Goal: Navigation & Orientation: Find specific page/section

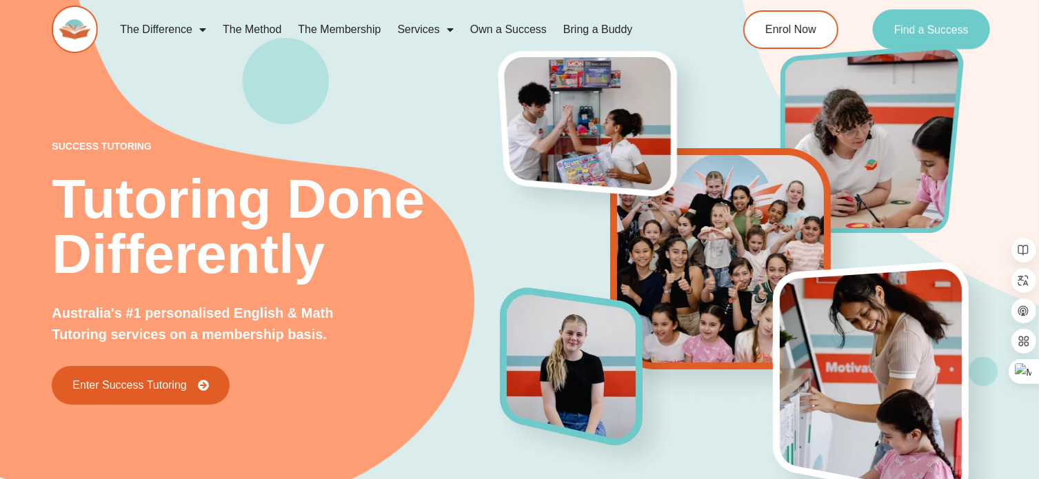
click at [934, 38] on link "Find a Success" at bounding box center [932, 30] width 118 height 40
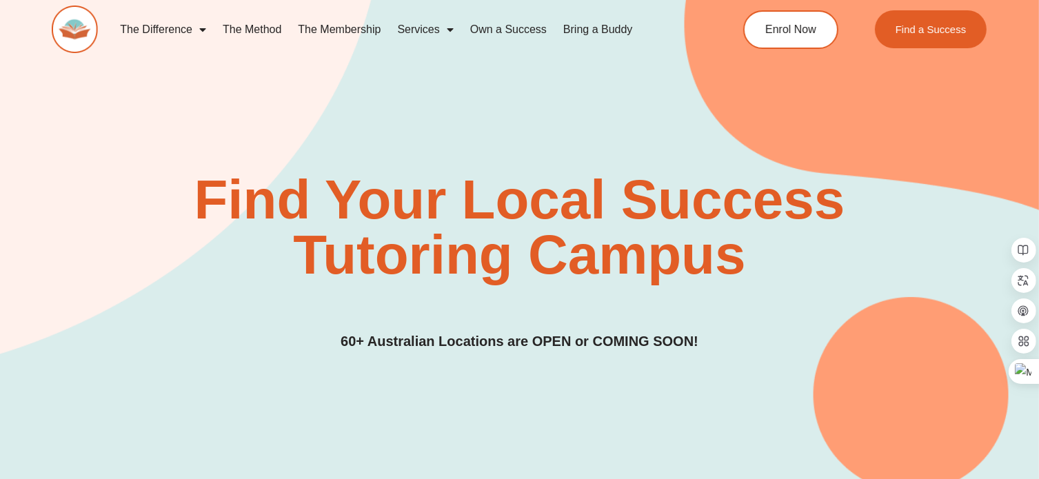
click at [179, 32] on link "The Difference" at bounding box center [163, 30] width 103 height 32
click at [179, 31] on link "The Difference" at bounding box center [163, 30] width 103 height 32
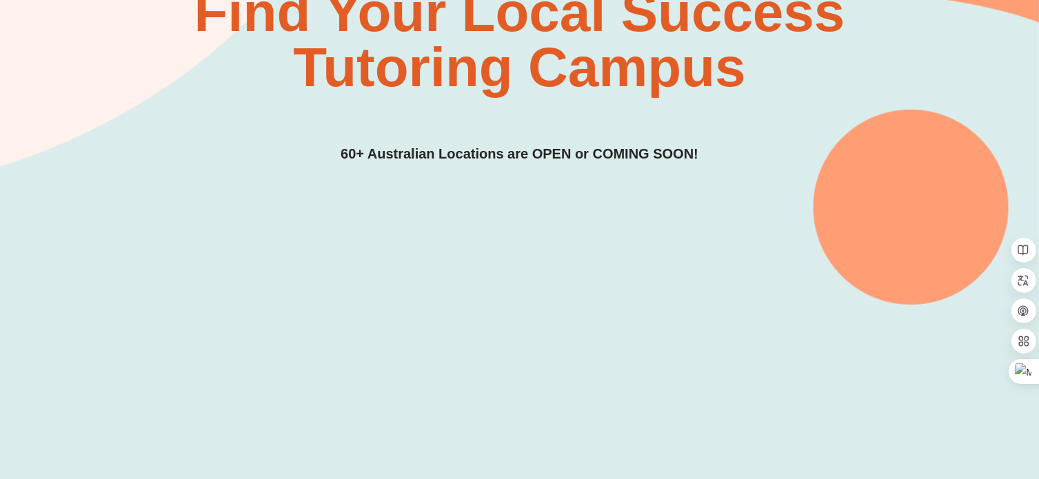
scroll to position [345, 0]
